Goal: Task Accomplishment & Management: Manage account settings

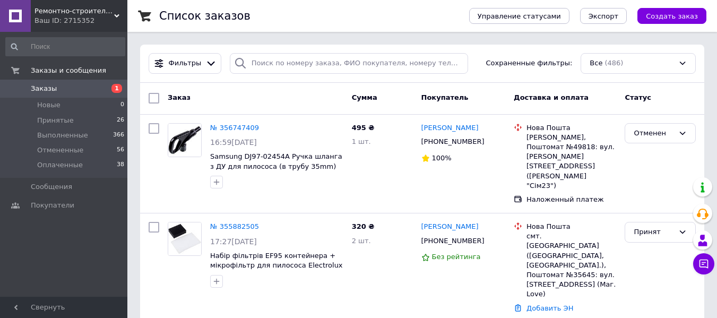
click at [57, 91] on span "Заказы" at bounding box center [64, 89] width 67 height 10
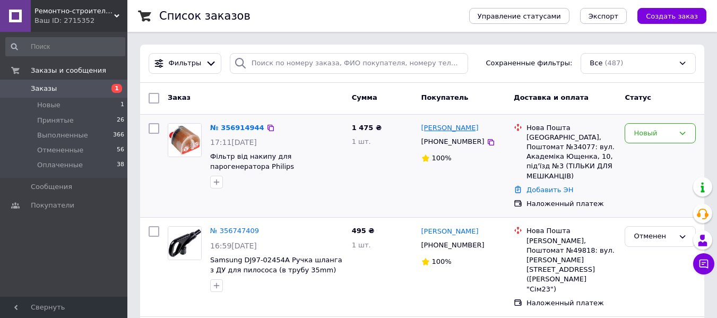
click at [452, 130] on link "Костянтин Красильников" at bounding box center [449, 128] width 57 height 10
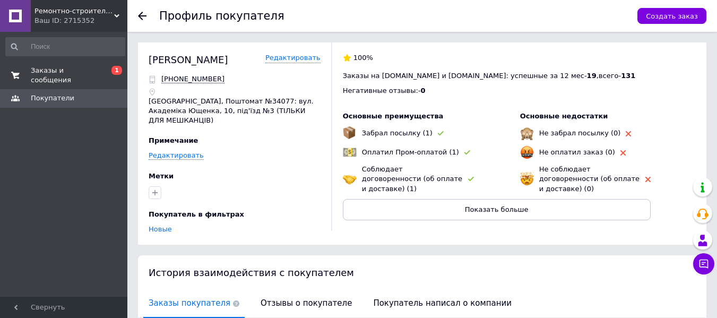
click at [72, 71] on span "Заказы и сообщения" at bounding box center [64, 75] width 67 height 19
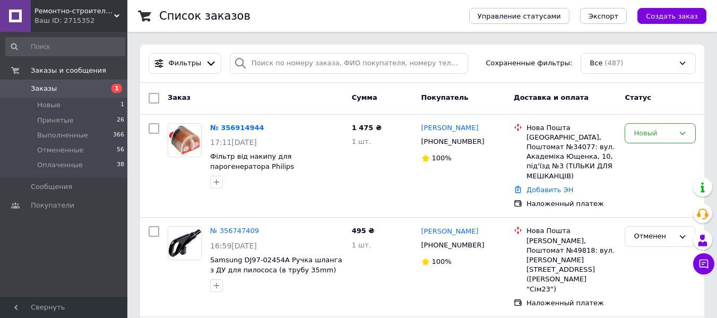
click at [62, 90] on span "Заказы" at bounding box center [64, 89] width 67 height 10
click at [446, 127] on link "Костянтин Красильников" at bounding box center [449, 128] width 57 height 10
click at [248, 155] on span "Фільтр від накипу для парогенератора Philips 423902178465" at bounding box center [252, 166] width 84 height 28
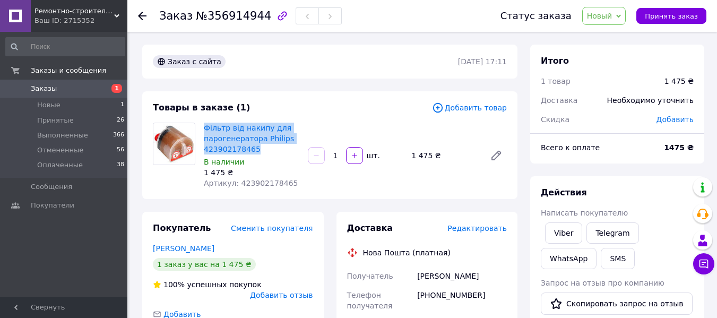
drag, startPoint x: 254, startPoint y: 149, endPoint x: 202, endPoint y: 127, distance: 56.3
click at [202, 127] on div "Фільтр від накипу для парогенератора Philips 423902178465 В наличии 1 475 ₴ Арт…" at bounding box center [251, 155] width 104 height 70
copy link "Фільтр від накипу для парогенератора Philips 423902178465"
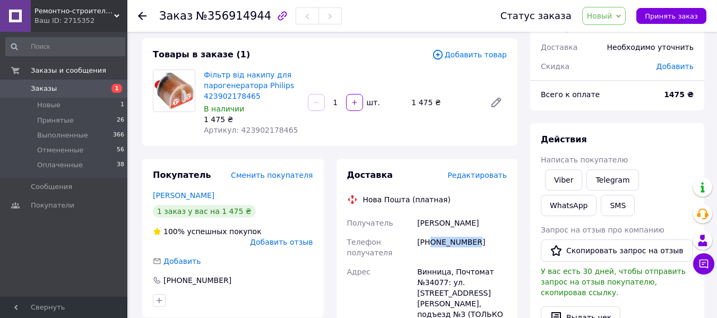
drag, startPoint x: 469, startPoint y: 242, endPoint x: 429, endPoint y: 238, distance: 40.0
click at [429, 238] on div "[PHONE_NUMBER]" at bounding box center [462, 247] width 94 height 30
copy div "0954065738"
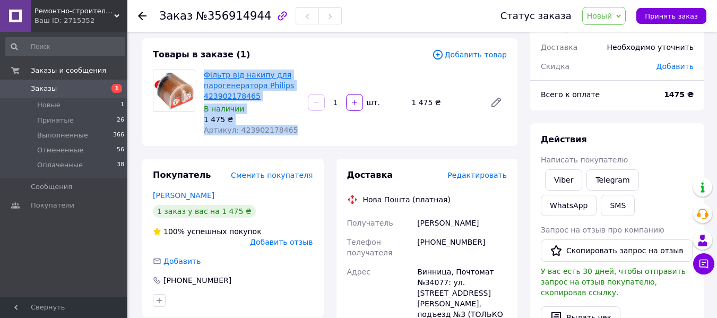
drag, startPoint x: 284, startPoint y: 128, endPoint x: 214, endPoint y: 77, distance: 86.5
click at [205, 74] on div "Фільтр від накипу для парогенератора Philips 423902178465 В наличии 1 475 ₴ Арт…" at bounding box center [251, 102] width 104 height 70
copy div "Фільтр від накипу для парогенератора Philips 423902178465 В наличии 1 475 ₴ Арт…"
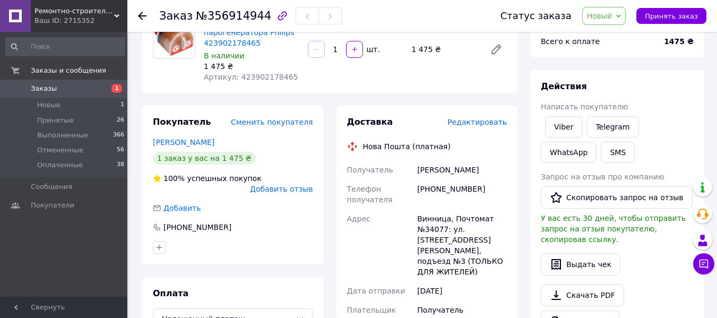
scroll to position [159, 0]
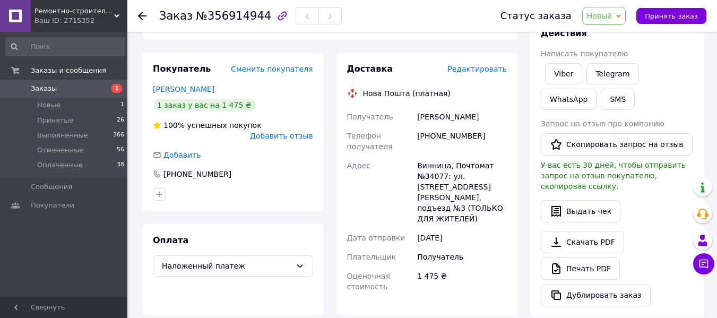
drag, startPoint x: 501, startPoint y: 117, endPoint x: 417, endPoint y: 111, distance: 84.5
click at [417, 111] on div "[PERSON_NAME]" at bounding box center [462, 116] width 94 height 19
copy div "[PERSON_NAME]"
drag, startPoint x: 475, startPoint y: 134, endPoint x: 432, endPoint y: 134, distance: 43.0
click at [432, 134] on div "[PHONE_NUMBER]" at bounding box center [462, 141] width 94 height 30
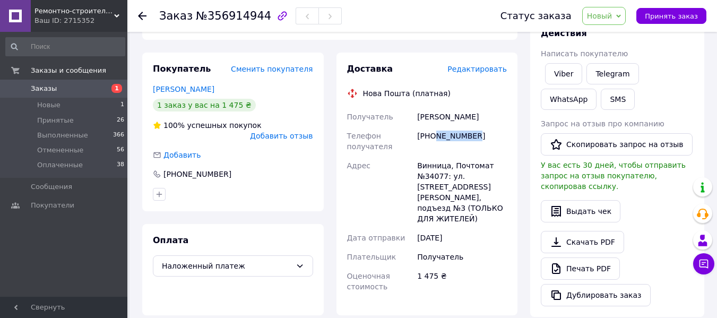
copy div "954065738"
drag, startPoint x: 502, startPoint y: 116, endPoint x: 417, endPoint y: 111, distance: 84.5
click at [417, 111] on div "[PERSON_NAME]" at bounding box center [462, 116] width 94 height 19
copy div "[PERSON_NAME]"
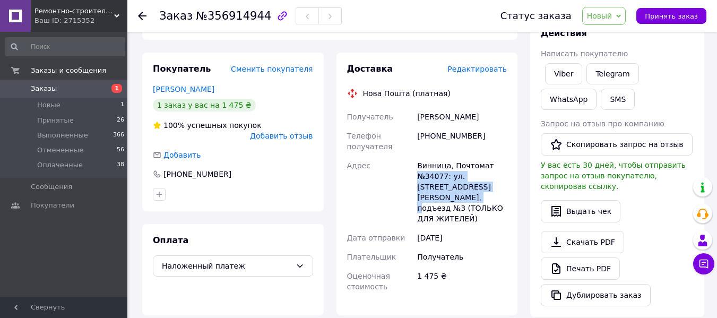
drag, startPoint x: 417, startPoint y: 174, endPoint x: 503, endPoint y: 187, distance: 86.9
click at [503, 187] on div "Винница, Почтомат №34077: ул. [STREET_ADDRESS][PERSON_NAME], подъезд №3 (ТОЛЬКО…" at bounding box center [462, 192] width 94 height 72
copy div "№34077: ул. [STREET_ADDRESS][PERSON_NAME], подъезд №3"
click at [664, 21] on button "Принять заказ" at bounding box center [671, 16] width 70 height 16
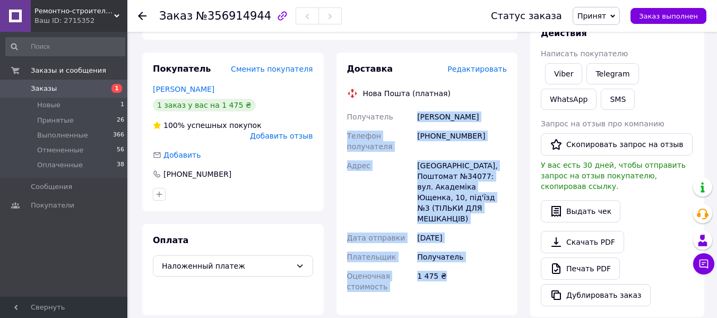
drag, startPoint x: 418, startPoint y: 114, endPoint x: 456, endPoint y: 259, distance: 150.0
click at [456, 259] on div "Получатель [PERSON_NAME] Телефон получателя [PHONE_NUMBER] Адрес Вінниця, Пошто…" at bounding box center [427, 201] width 164 height 189
copy div "[PERSON_NAME] Телефон получателя [PHONE_NUMBER] Адрес Вінниця, Поштомат №34077:…"
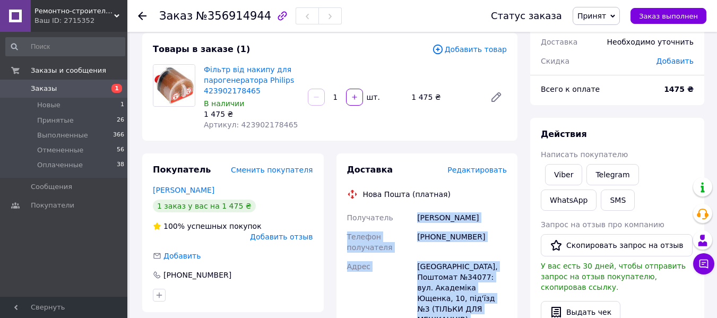
scroll to position [0, 0]
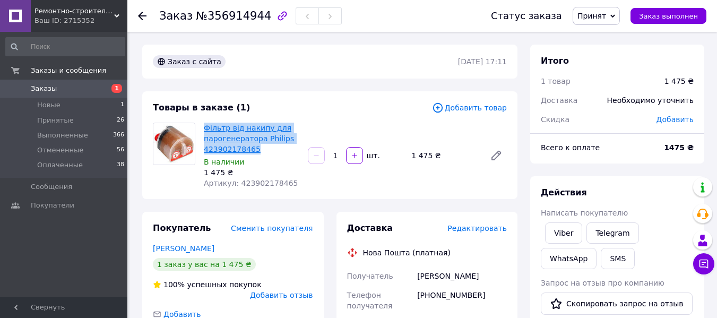
drag, startPoint x: 256, startPoint y: 150, endPoint x: 209, endPoint y: 130, distance: 50.4
click at [205, 128] on span "Фільтр від накипу для парогенератора Philips 423902178465" at bounding box center [251, 139] width 95 height 32
copy link "Фільтр від накипу для парогенератора Philips 423902178465"
